Goal: Information Seeking & Learning: Learn about a topic

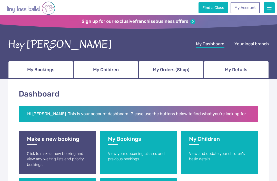
click at [187, 71] on span "My Orders (Shop)" at bounding box center [171, 69] width 36 height 9
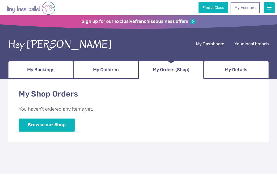
click at [273, 7] on button "button" at bounding box center [269, 7] width 11 height 11
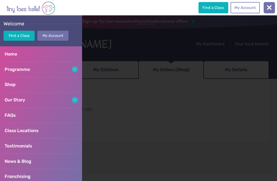
click at [43, 115] on link "FAQs" at bounding box center [41, 115] width 82 height 15
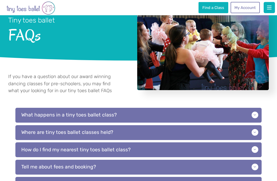
scroll to position [28, 0]
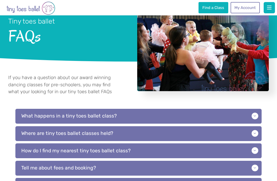
click at [256, 118] on p "What happens in a tiny toes ballet class?" at bounding box center [138, 116] width 246 height 15
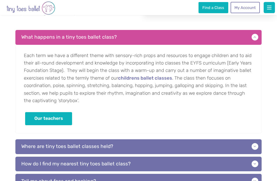
scroll to position [107, 0]
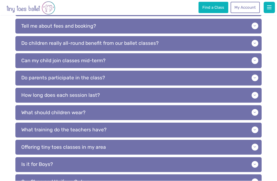
click at [254, 78] on p "Do parents participate in the class?" at bounding box center [138, 78] width 246 height 15
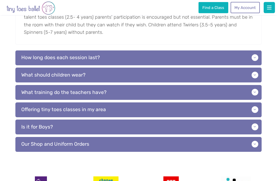
scroll to position [356, 0]
click at [251, 75] on p "What should children wear?" at bounding box center [138, 75] width 246 height 15
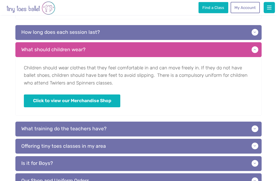
scroll to position [382, 0]
click at [126, 130] on p "What training do the teachers have?" at bounding box center [138, 129] width 246 height 15
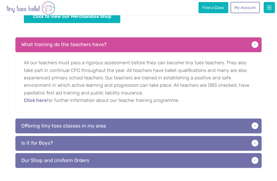
scroll to position [466, 0]
click at [257, 137] on p "Is it for Boys?" at bounding box center [138, 143] width 246 height 15
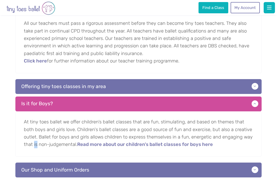
scroll to position [506, 0]
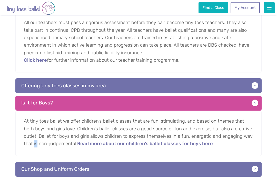
click at [256, 162] on p "Our Shop and Uniform Orders" at bounding box center [138, 169] width 246 height 15
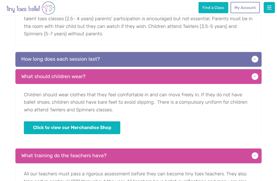
scroll to position [353, 0]
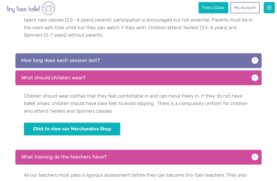
click at [100, 126] on link "Click to view our Merchandise Shop" at bounding box center [72, 129] width 96 height 13
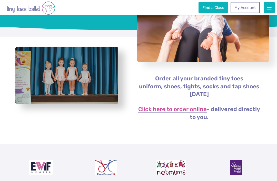
scroll to position [54, 0]
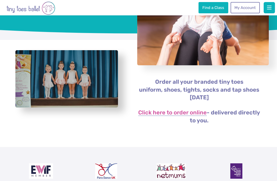
click at [194, 110] on link "Click here to order online" at bounding box center [172, 113] width 68 height 6
